Goal: Register for event/course

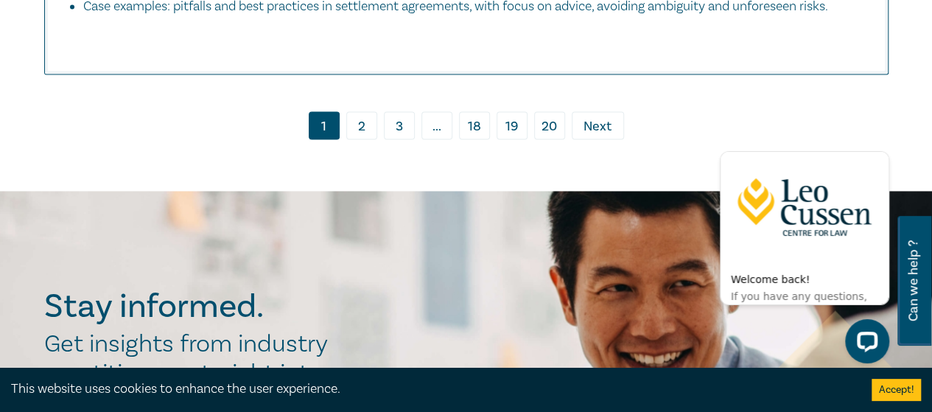
scroll to position [6703, 0]
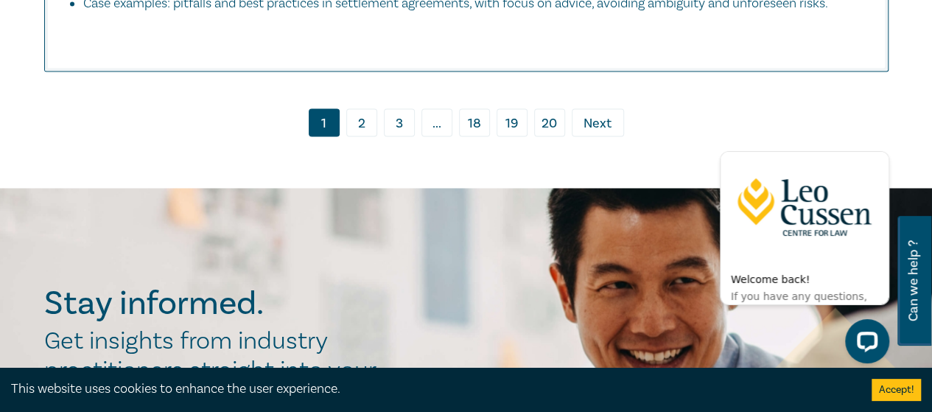
click at [396, 136] on link "3" at bounding box center [399, 122] width 31 height 28
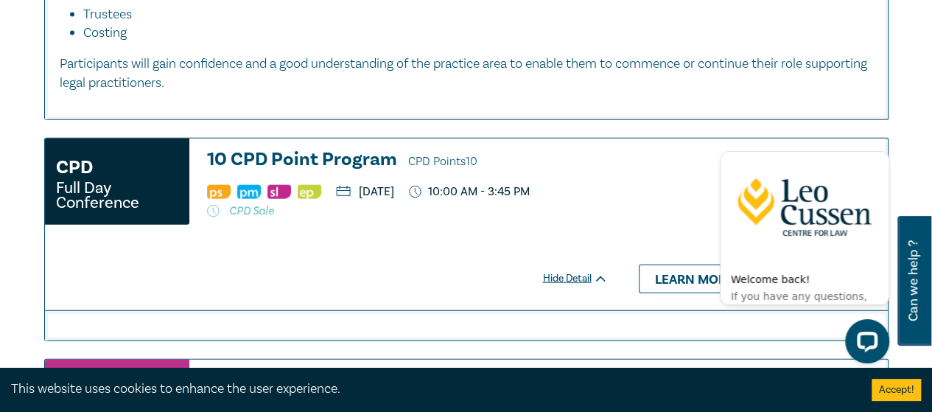
scroll to position [1694, 0]
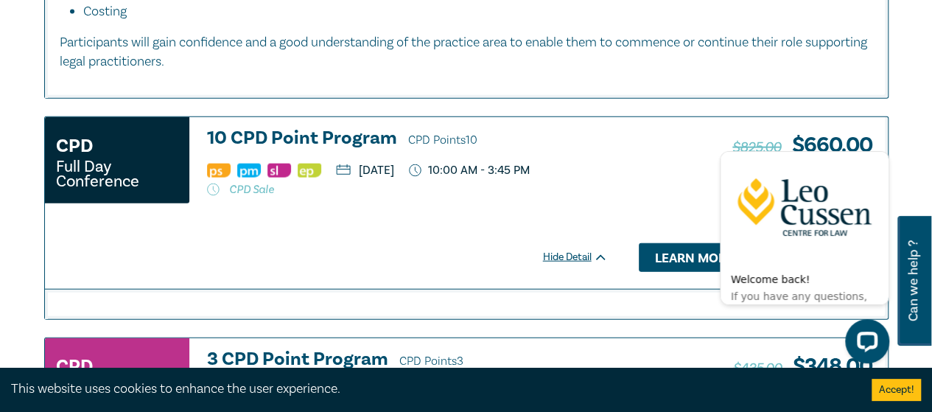
click at [661, 256] on link "Learn more" at bounding box center [694, 257] width 111 height 28
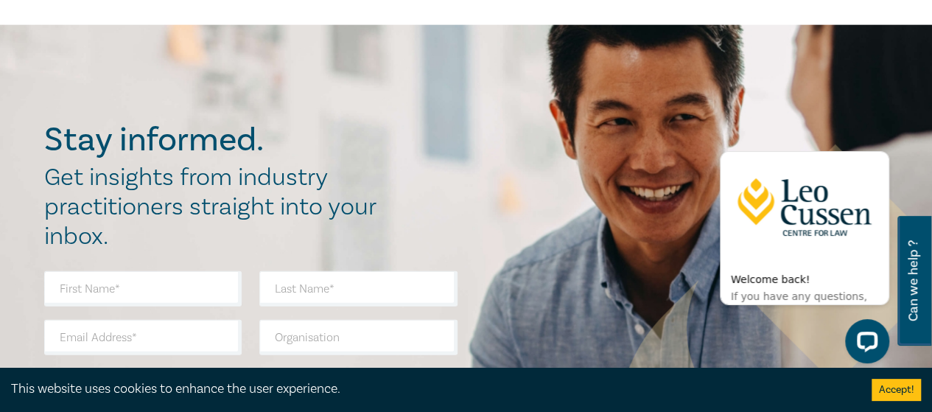
scroll to position [1842, 0]
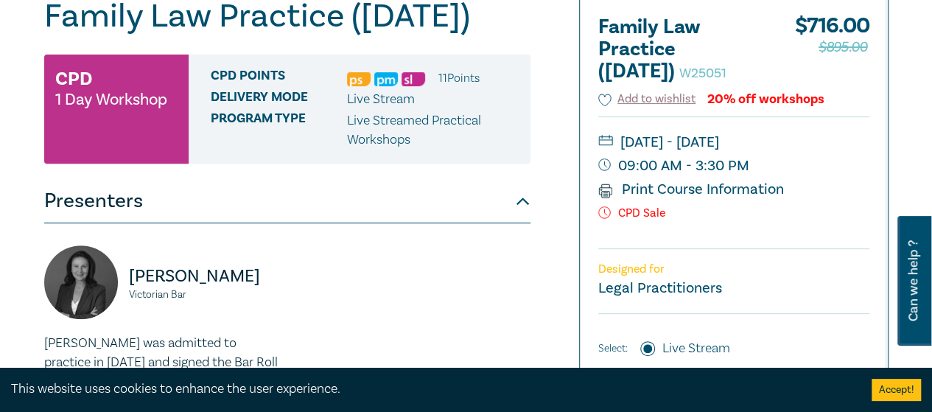
scroll to position [147, 0]
